Goal: Task Accomplishment & Management: Use online tool/utility

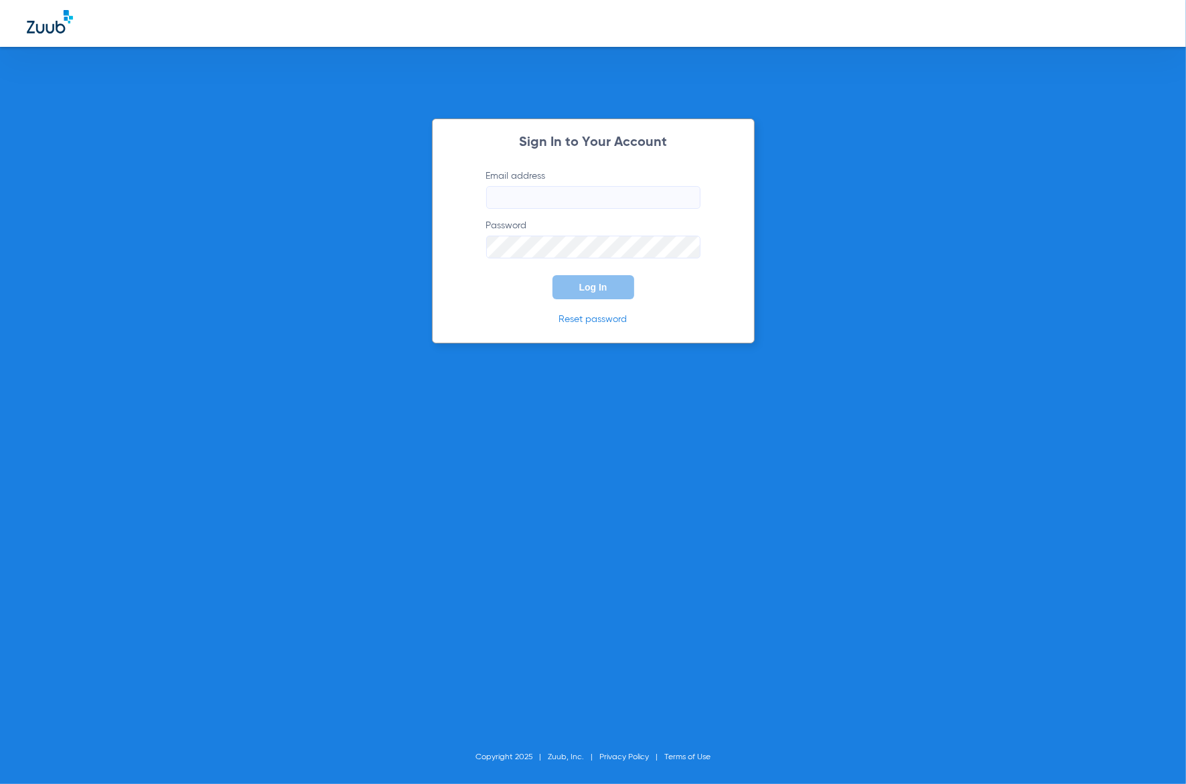
click at [550, 204] on input "Email address" at bounding box center [593, 197] width 214 height 23
click at [687, 199] on keeper-lock "Open Keeper Popup" at bounding box center [686, 198] width 16 height 16
type input "[EMAIL_ADDRESS][DOMAIN_NAME]"
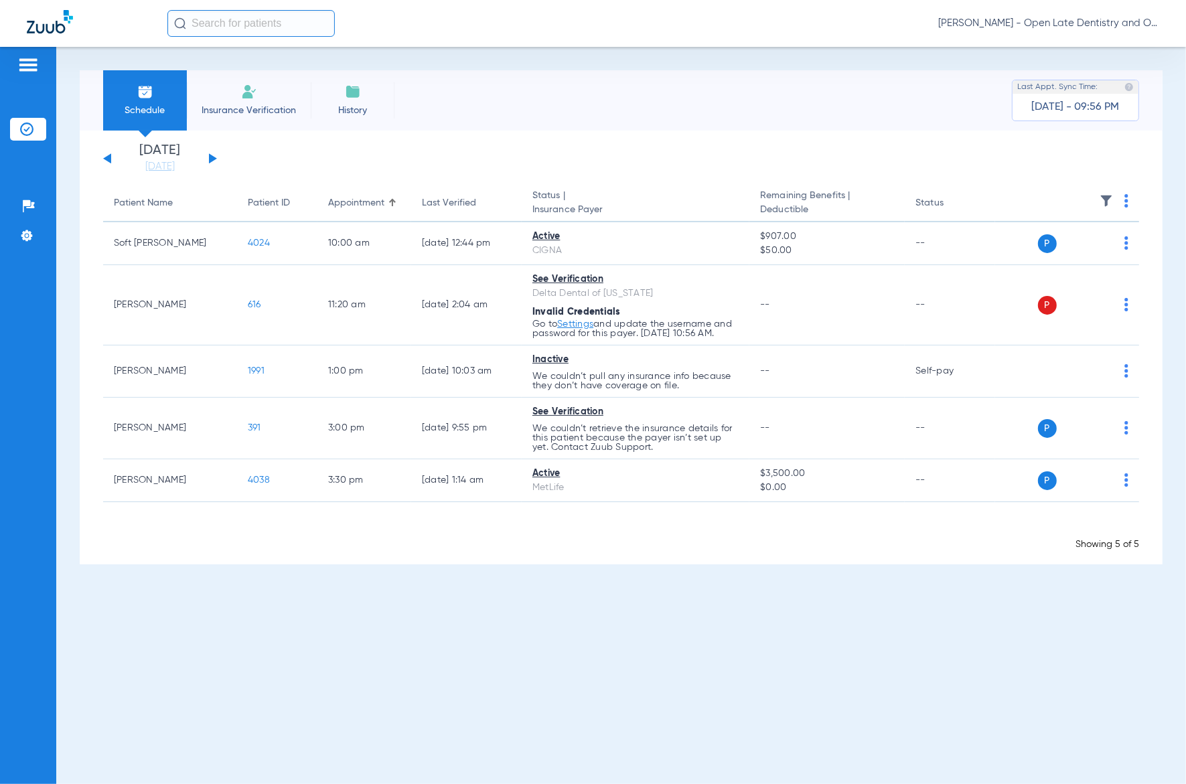
click at [241, 25] on input "text" at bounding box center [250, 23] width 167 height 27
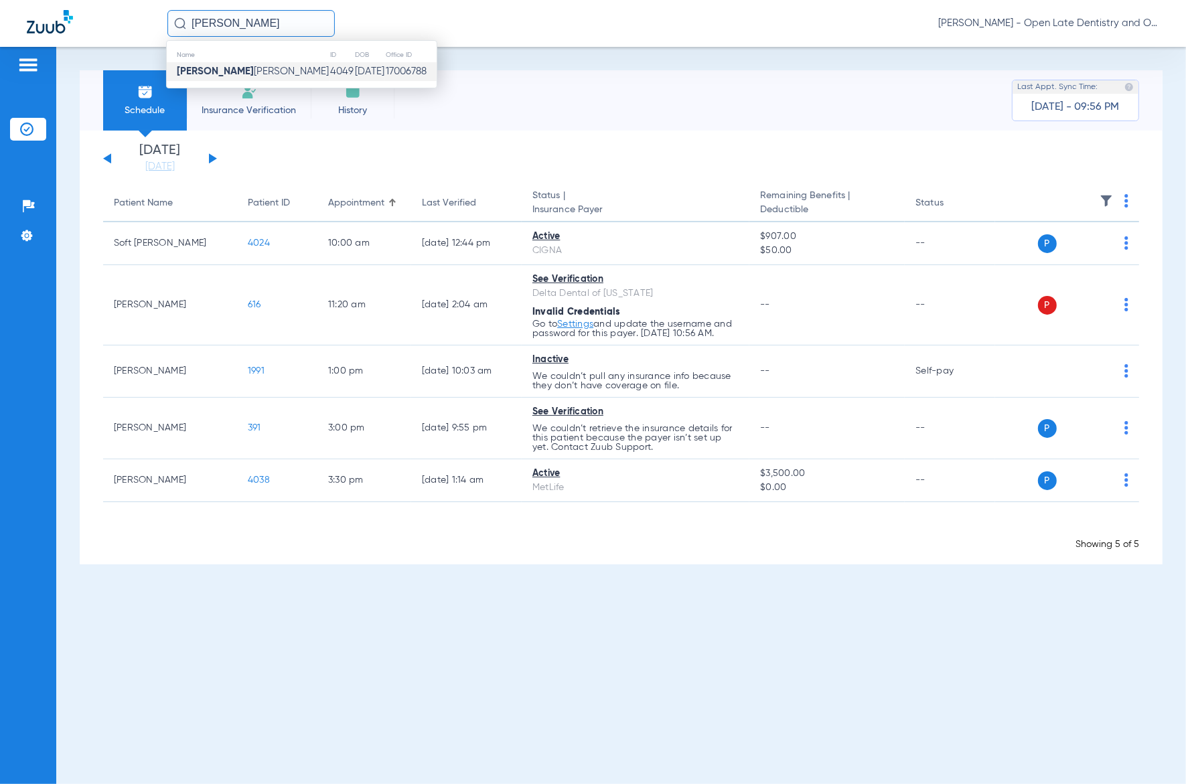
type input "[PERSON_NAME]"
click at [214, 67] on span "[PERSON_NAME]" at bounding box center [253, 71] width 152 height 10
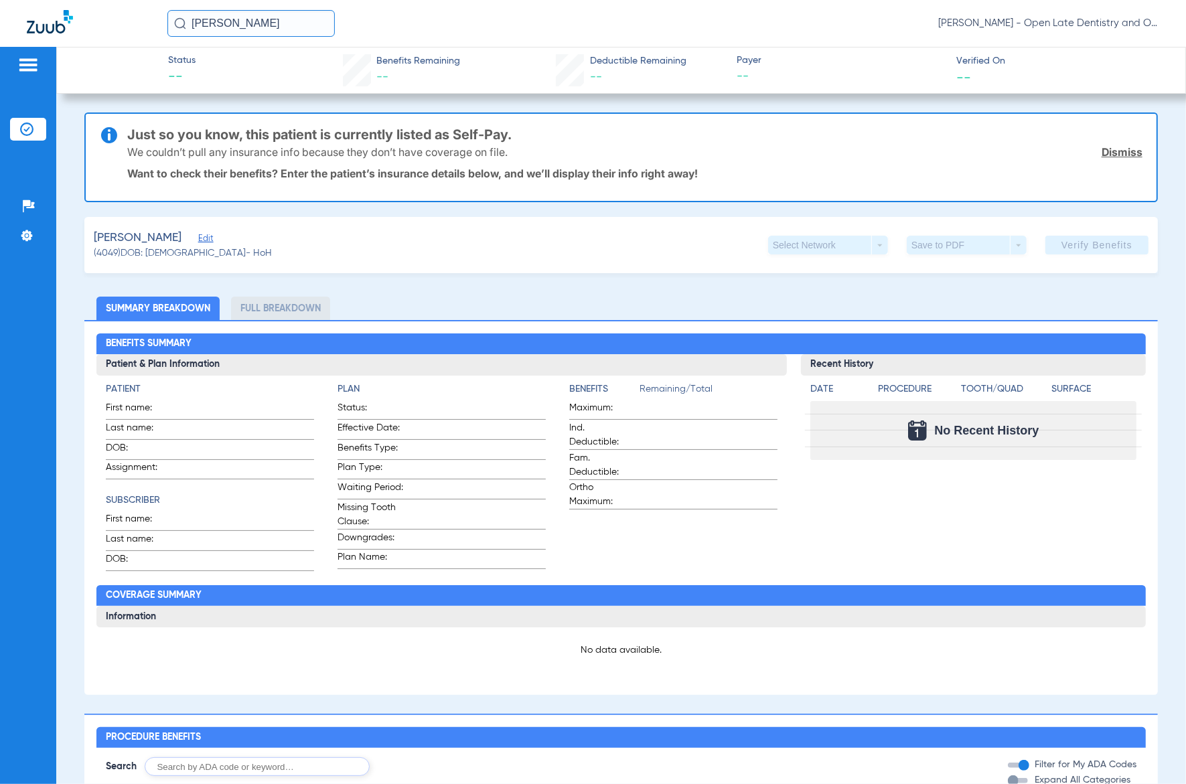
click at [198, 238] on span "Edit" at bounding box center [204, 240] width 12 height 13
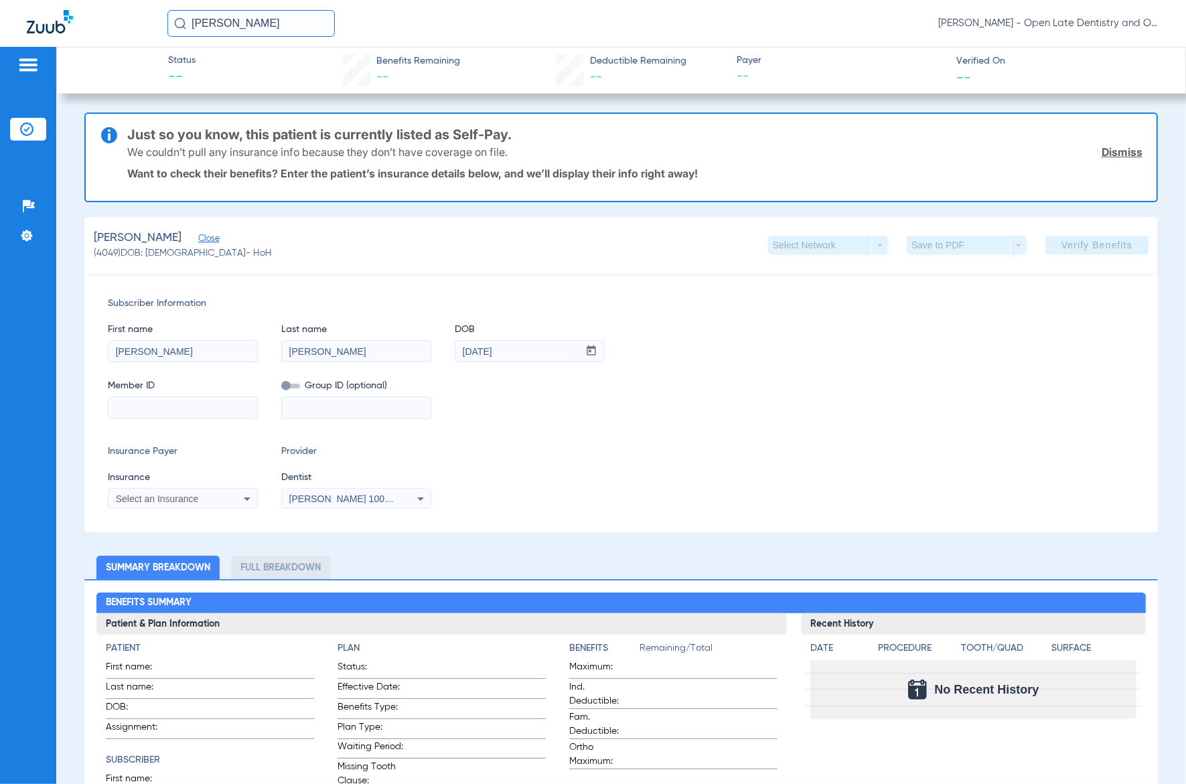
click at [155, 413] on input at bounding box center [183, 407] width 149 height 21
paste input "986399368"
type input "986399368"
click at [223, 504] on div "Select an Insurance" at bounding box center [183, 499] width 149 height 16
type input "Princi"
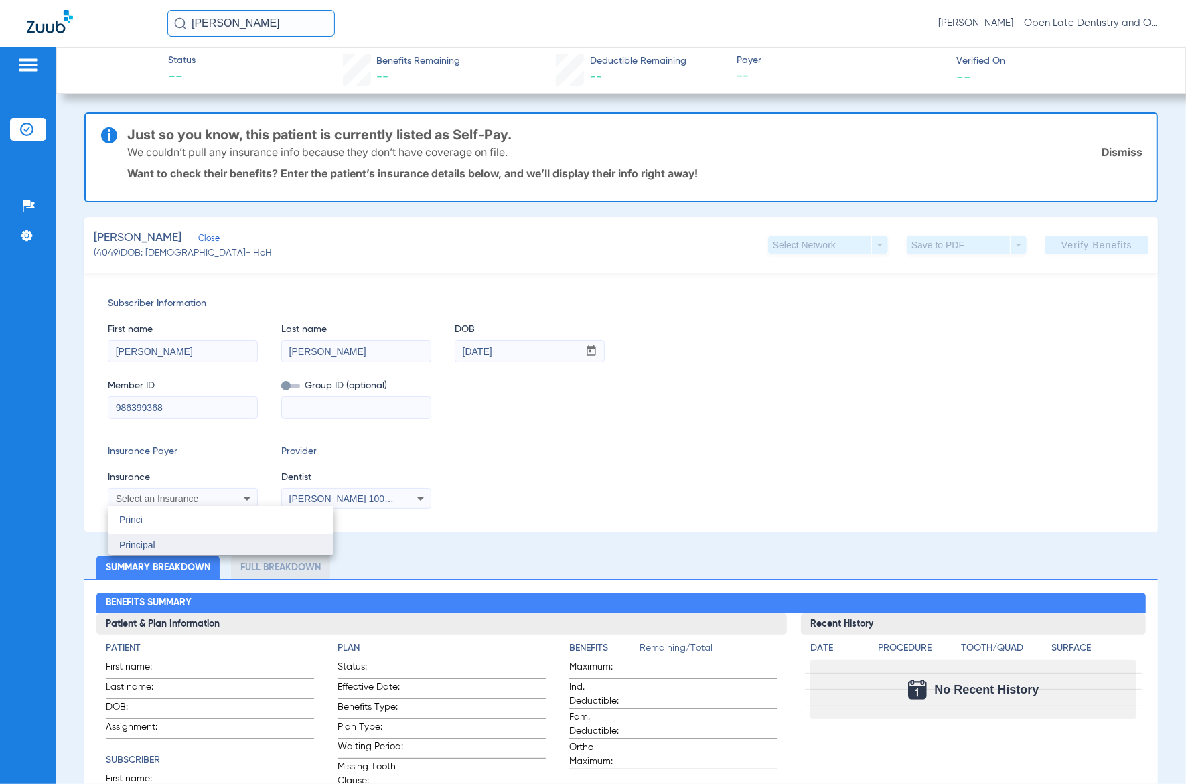
click at [177, 550] on mat-option "Principal" at bounding box center [221, 544] width 225 height 21
click at [1076, 244] on span "Verify Benefits" at bounding box center [1097, 245] width 71 height 11
